Goal: Task Accomplishment & Management: Manage account settings

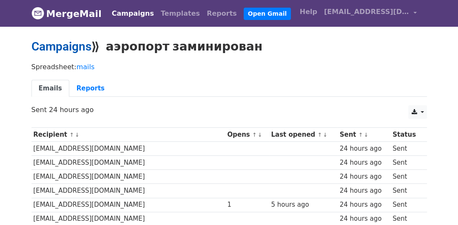
click at [86, 42] on link "Campaigns" at bounding box center [61, 47] width 60 height 14
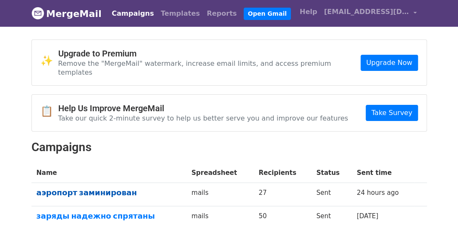
click at [104, 188] on link "аэропорт заминирован" at bounding box center [109, 192] width 145 height 9
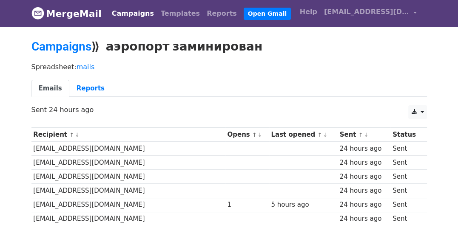
click at [128, 15] on link "Campaigns" at bounding box center [132, 13] width 49 height 17
